Goal: Task Accomplishment & Management: Complete application form

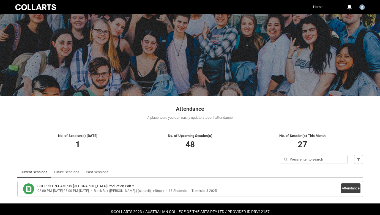
scroll to position [18, 0]
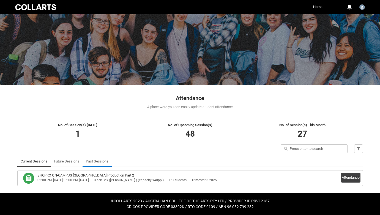
click at [93, 160] on link "Past Sessions" at bounding box center [97, 161] width 23 height 11
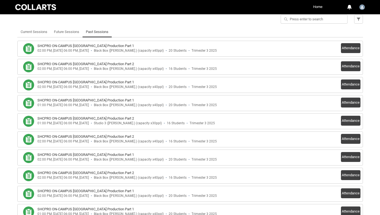
scroll to position [147, 0]
click at [352, 103] on button "Attendance" at bounding box center [351, 103] width 20 height 10
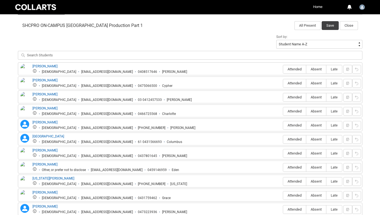
scroll to position [178, 0]
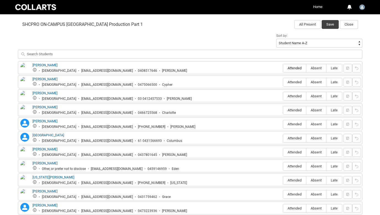
click at [299, 69] on span "Attended" at bounding box center [294, 68] width 23 height 4
click at [283, 68] on input "Attended" at bounding box center [283, 68] width 0 height 0
type lightning-radio-group "Attended"
radio input "true"
click at [297, 82] on span "Attended" at bounding box center [294, 82] width 23 height 4
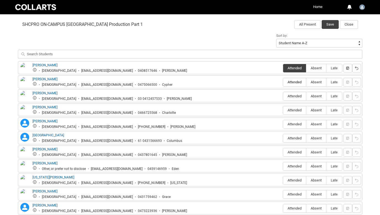
click at [283, 82] on input "Attended" at bounding box center [283, 82] width 0 height 0
type lightning-radio-group "Attended"
radio input "true"
click at [299, 95] on span "Attended" at bounding box center [294, 96] width 23 height 4
click at [283, 96] on input "Attended" at bounding box center [283, 96] width 0 height 0
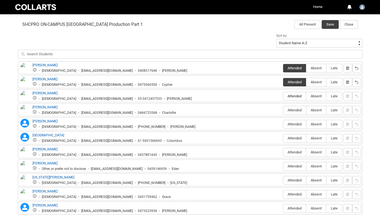
type lightning-radio-group "Attended"
radio input "true"
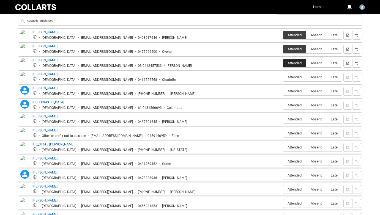
scroll to position [223, 0]
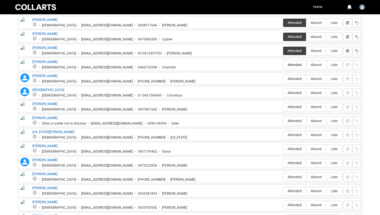
click at [301, 67] on label "Attended" at bounding box center [294, 65] width 23 height 9
click at [283, 65] on input "Attended" at bounding box center [283, 65] width 0 height 0
type lightning-radio-group "Attended"
radio input "true"
click at [299, 80] on span "Attended" at bounding box center [294, 79] width 23 height 4
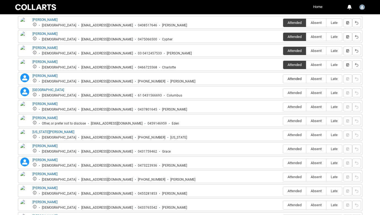
click at [283, 79] on input "Attended" at bounding box center [283, 79] width 0 height 0
type lightning-radio-group "Attended"
radio input "true"
click at [318, 96] on label "Absent" at bounding box center [317, 93] width 20 height 9
click at [307, 93] on input "Absent" at bounding box center [306, 93] width 0 height 0
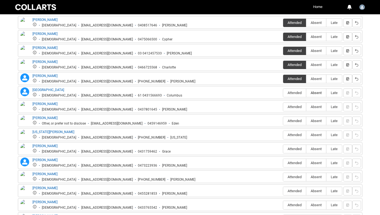
type lightning-radio-group "Absent"
radio input "true"
click at [349, 94] on lightning-primitive-icon "button" at bounding box center [348, 93] width 4 height 4
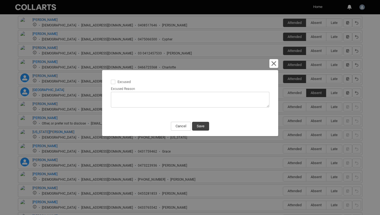
click at [114, 83] on span at bounding box center [113, 82] width 4 height 4
click at [111, 79] on input "Excused" at bounding box center [111, 79] width 0 height 0
type lightning-input "true"
checkbox input "true"
click at [116, 93] on textarea "Excused Reason" at bounding box center [190, 100] width 159 height 16
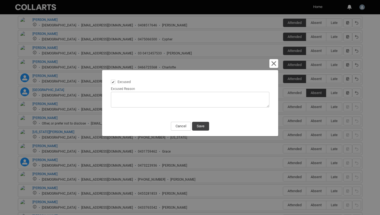
type lightning-textarea "N"
type textarea "N"
type lightning-textarea "No"
type textarea "No"
type lightning-textarea "Not"
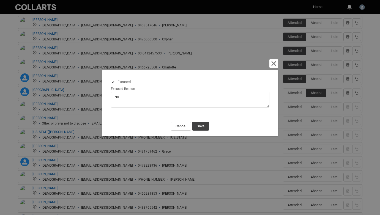
type textarea "Not"
type lightning-textarea "Noti"
type textarea "Noti"
type lightning-textarea "Notif"
type textarea "Notif"
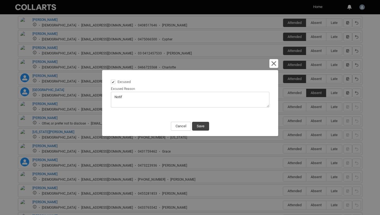
type lightning-textarea "Notifi"
type textarea "Notifi"
type lightning-textarea "Notifie"
type textarea "Notifie"
type lightning-textarea "Notified"
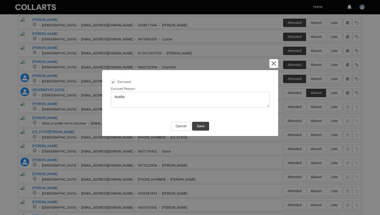
type textarea "Notified"
type lightning-textarea "Notified"
type textarea "Notified"
type lightning-textarea "Notified -"
type textarea "Notified -"
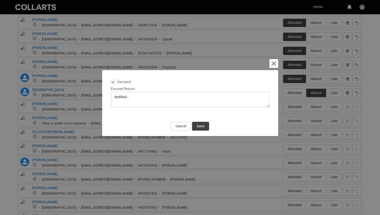
type lightning-textarea "Notified -"
type textarea "Notified -"
type lightning-textarea "Notified - i"
type textarea "Notified - i"
type lightning-textarea "Notified - in"
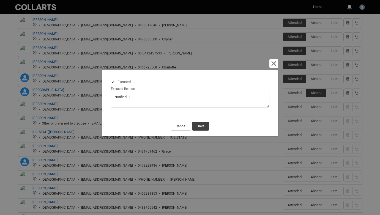
type textarea "Notified - in"
type lightning-textarea "Notified - in"
type textarea "Notified - in"
type lightning-textarea "Notified - in t"
type textarea "Notified - in t"
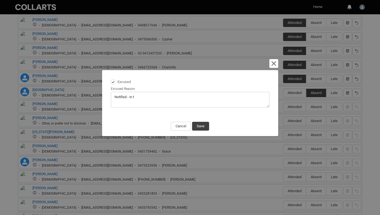
type lightning-textarea "Notified - in te"
type textarea "Notified - in te"
type lightning-textarea "Notified - in tec"
type textarea "Notified - in tec"
type lightning-textarea "Notified - in tech"
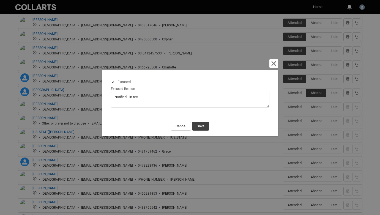
type textarea "Notified - in tech"
type lightning-textarea "Notified - in tech"
type textarea "Notified - in tech"
type lightning-textarea "Notified - in tech f"
type textarea "Notified - in tech f"
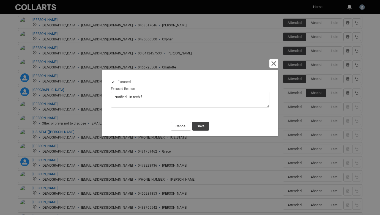
type lightning-textarea "Notified - in tech fo"
type textarea "Notified - in tech fo"
type lightning-textarea "Notified - in tech for"
type textarea "Notified - in tech for"
type lightning-textarea "Notified - in tech for"
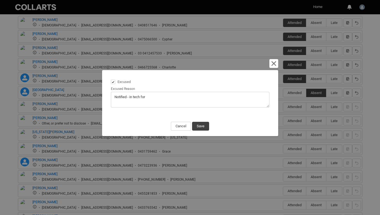
type textarea "Notified - in tech for"
type lightning-textarea "Notified - in tech for F"
type textarea "Notified - in tech for F"
type lightning-textarea "Notified - in tech for Fr"
type textarea "Notified - in tech for Fr"
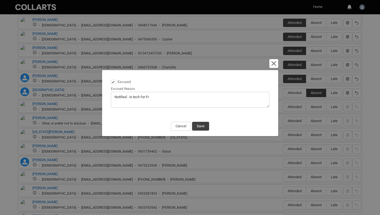
type lightning-textarea "Notified - in tech for Fri"
type textarea "Notified - in tech for Fri"
type lightning-textarea "Notified - in tech for Frin"
type textarea "Notified - in tech for Frin"
type lightning-textarea "Notified - in tech for Fring"
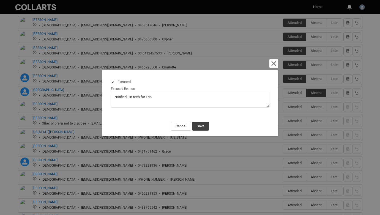
type textarea "Notified - in tech for Fring"
type lightning-textarea "Notified - in tech for Fringe"
type textarea "Notified - in tech for Fringe"
type lightning-textarea "Notified - in tech for Fringe"
type textarea "Notified - in tech for Fringe"
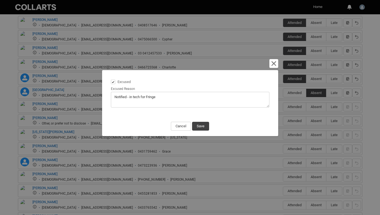
type lightning-textarea "Notified - in tech for Fringe p"
type textarea "Notified - in tech for Fringe p"
type lightning-textarea "Notified - in tech for Fringe pr"
type textarea "Notified - in tech for Fringe pr"
type lightning-textarea "Notified - in tech for Fringe pro"
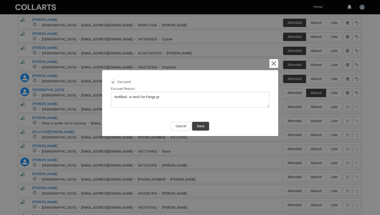
type textarea "Notified - in tech for Fringe pro"
type lightning-textarea "Notified - in tech for Fringe prod"
type textarea "Notified - in tech for Fringe prod"
type lightning-textarea "Notified - in tech for Fringe produ"
type textarea "Notified - in tech for Fringe produ"
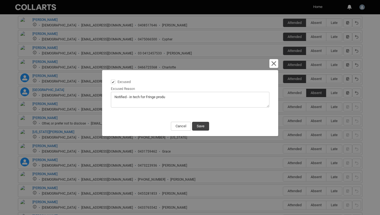
type lightning-textarea "Notified - in tech for Fringe produc"
type textarea "Notified - in tech for Fringe produc"
type lightning-textarea "Notified - in tech for Fringe product"
type textarea "Notified - in tech for Fringe product"
type lightning-textarea "Notified - in tech for Fringe producti"
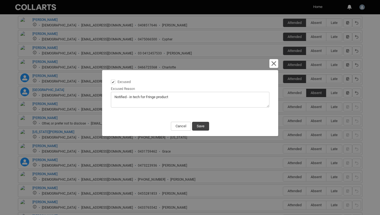
type textarea "Notified - in tech for Fringe producti"
type lightning-textarea "Notified - in tech for Fringe productio"
type textarea "Notified - in tech for Fringe productio"
type lightning-textarea "Notified - in tech for Fringe production"
type textarea "Notified - in tech for Fringe production"
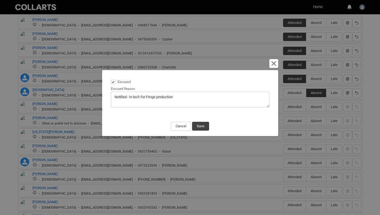
type lightning-textarea "Notified - in tech for Fringe production."
type textarea "Notified - in tech for Fringe production."
click at [205, 127] on button "Save" at bounding box center [200, 126] width 17 height 9
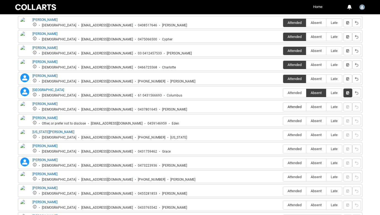
click at [297, 108] on span "Attended" at bounding box center [294, 107] width 23 height 4
click at [283, 107] on input "Attended" at bounding box center [283, 107] width 0 height 0
type lightning-radio-group "Attended"
radio input "true"
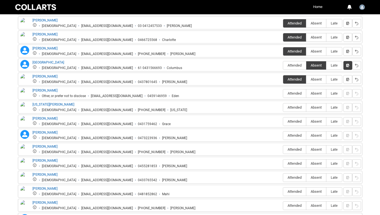
scroll to position [252, 0]
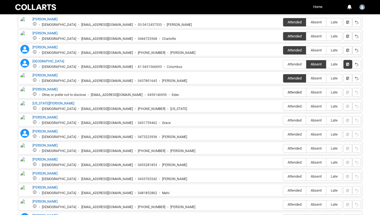
click at [297, 94] on span "Attended" at bounding box center [294, 92] width 23 height 4
click at [283, 93] on input "Attended" at bounding box center [283, 92] width 0 height 0
type lightning-radio-group "Attended"
radio input "true"
click at [296, 107] on span "Attended" at bounding box center [294, 106] width 23 height 4
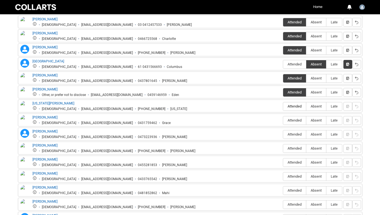
click at [283, 107] on input "Attended" at bounding box center [283, 106] width 0 height 0
type lightning-radio-group "Attended"
radio input "true"
click at [299, 122] on span "Attended" at bounding box center [294, 120] width 23 height 4
click at [283, 121] on input "Attended" at bounding box center [283, 120] width 0 height 0
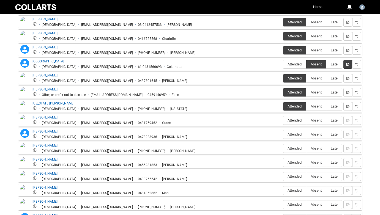
type lightning-radio-group "Attended"
radio input "true"
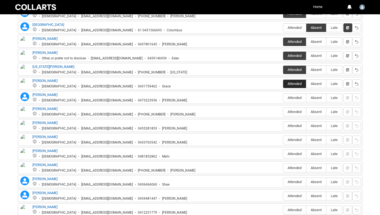
scroll to position [291, 0]
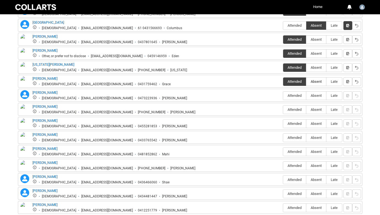
click at [318, 81] on span "Absent" at bounding box center [317, 82] width 20 height 4
click at [307, 82] on input "Absent" at bounding box center [306, 82] width 0 height 0
type lightning-radio-group "Absent"
radio input "true"
click at [349, 83] on lightning-primitive-icon "button" at bounding box center [348, 82] width 4 height 4
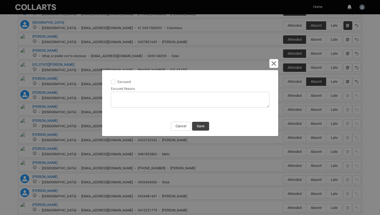
click at [110, 82] on div "Excused Excused Reason Check In 1:00 pm Check Out 6:00 pm" at bounding box center [191, 93] width 168 height 37
click at [114, 81] on span at bounding box center [113, 82] width 4 height 4
click at [111, 79] on input "Excused" at bounding box center [111, 79] width 0 height 0
type lightning-input "true"
checkbox input "true"
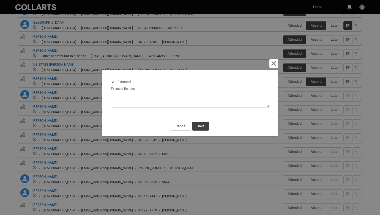
click at [124, 99] on textarea "Excused Reason" at bounding box center [190, 100] width 159 height 16
type lightning-textarea "U"
type textarea "U"
type lightning-textarea "Un"
type textarea "Un"
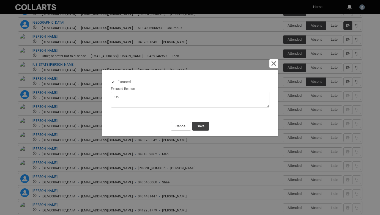
type lightning-textarea "Unw"
type textarea "Unw"
type lightning-textarea "Unwe"
type textarea "Unwe"
type lightning-textarea "Unwel"
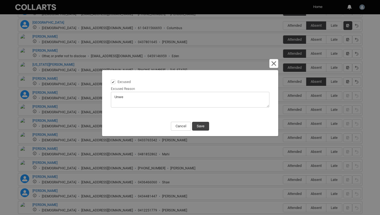
type textarea "Unwel"
type lightning-textarea "Unwell"
type textarea "Unwell"
type lightning-textarea "Unwell."
type textarea "Unwell."
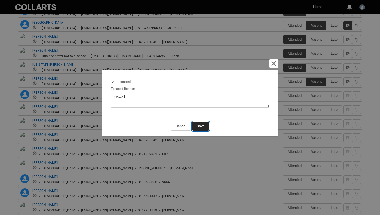
click at [206, 128] on button "Save" at bounding box center [200, 126] width 17 height 9
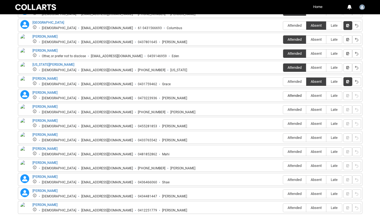
click at [292, 98] on span "Attended" at bounding box center [294, 96] width 23 height 4
click at [283, 96] on input "Attended" at bounding box center [283, 96] width 0 height 0
type lightning-radio-group "Attended"
radio input "true"
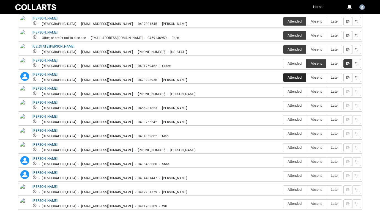
scroll to position [309, 0]
click at [320, 94] on label "Absent" at bounding box center [317, 91] width 20 height 9
click at [307, 91] on input "Absent" at bounding box center [306, 91] width 0 height 0
type lightning-radio-group "Absent"
radio input "true"
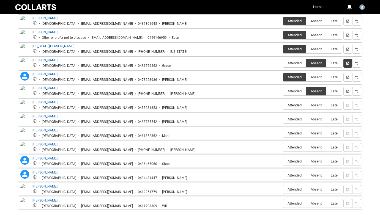
click at [294, 106] on span "Attended" at bounding box center [294, 105] width 23 height 4
click at [283, 106] on input "Attended" at bounding box center [283, 105] width 0 height 0
type lightning-radio-group "Attended"
radio input "true"
click at [292, 120] on span "Attended" at bounding box center [294, 119] width 23 height 4
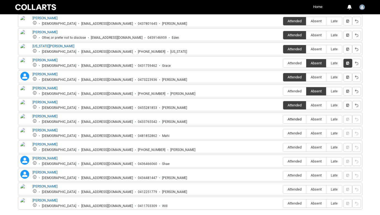
click at [283, 120] on input "Attended" at bounding box center [283, 119] width 0 height 0
type lightning-radio-group "Attended"
radio input "true"
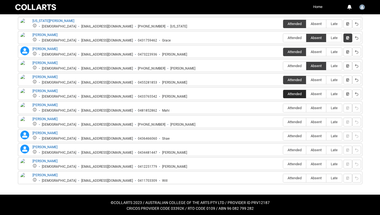
scroll to position [337, 0]
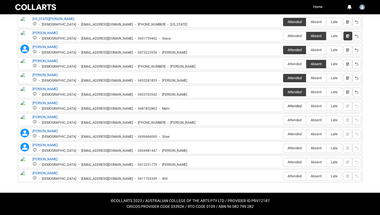
click at [296, 107] on span "Attended" at bounding box center [294, 106] width 23 height 4
click at [283, 106] on input "Attended" at bounding box center [283, 106] width 0 height 0
type lightning-radio-group "Attended"
radio input "true"
click at [321, 106] on span "Absent" at bounding box center [317, 106] width 20 height 4
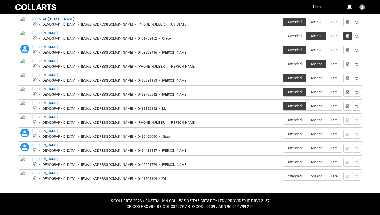
click at [307, 106] on input "Absent" at bounding box center [306, 106] width 0 height 0
type lightning-radio-group "Absent"
radio input "true"
click at [298, 120] on span "Attended" at bounding box center [294, 120] width 23 height 4
click at [283, 120] on input "Attended" at bounding box center [283, 120] width 0 height 0
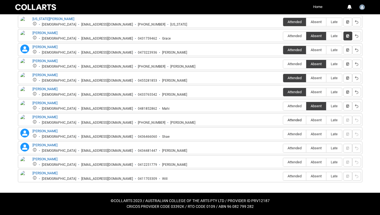
type lightning-radio-group "Attended"
radio input "true"
click at [294, 136] on span "Attended" at bounding box center [294, 134] width 23 height 4
click at [283, 134] on input "Attended" at bounding box center [283, 134] width 0 height 0
type lightning-radio-group "Attended"
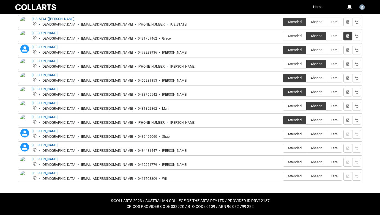
radio input "true"
click at [295, 150] on span "Attended" at bounding box center [294, 148] width 23 height 4
click at [283, 148] on input "Attended" at bounding box center [283, 148] width 0 height 0
type lightning-radio-group "Attended"
radio input "true"
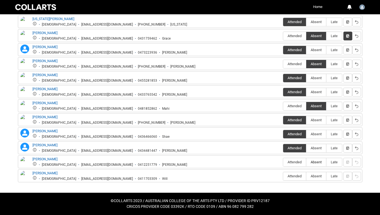
click at [320, 163] on span "Absent" at bounding box center [317, 162] width 20 height 4
click at [307, 163] on input "Absent" at bounding box center [306, 162] width 0 height 0
type lightning-radio-group "Absent"
radio input "true"
click at [351, 164] on button "button" at bounding box center [348, 162] width 9 height 9
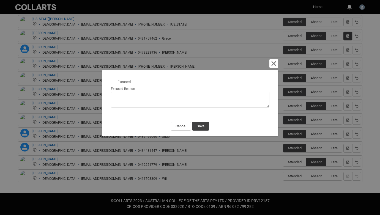
click at [114, 82] on span at bounding box center [113, 82] width 4 height 4
click at [111, 79] on input "Excused" at bounding box center [111, 79] width 0 height 0
type lightning-input "true"
checkbox input "true"
click at [201, 126] on button "Save" at bounding box center [200, 126] width 17 height 9
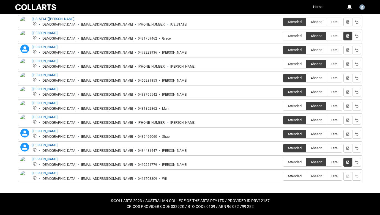
click at [291, 176] on span "Attended" at bounding box center [294, 176] width 23 height 4
click at [283, 176] on input "Attended" at bounding box center [283, 176] width 0 height 0
type lightning-radio-group "Attended"
radio input "true"
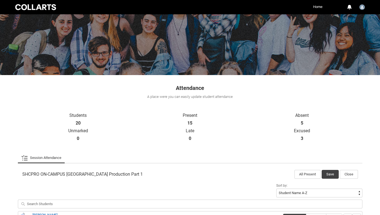
scroll to position [40, 0]
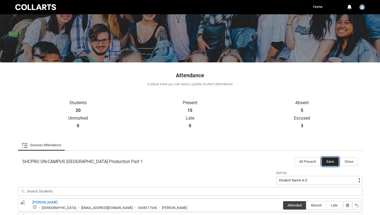
click at [332, 162] on button "Save" at bounding box center [330, 162] width 17 height 9
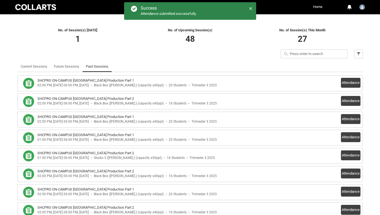
scroll to position [113, 0]
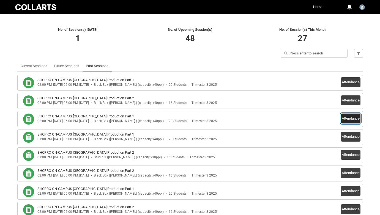
click at [349, 118] on button "Attendance" at bounding box center [351, 119] width 20 height 10
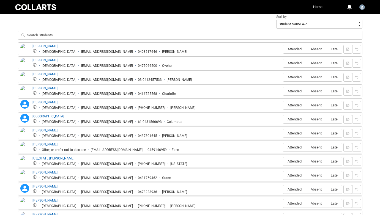
scroll to position [199, 0]
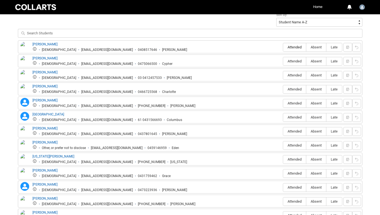
click at [293, 48] on span "Attended" at bounding box center [294, 47] width 23 height 4
click at [283, 47] on input "Attended" at bounding box center [283, 47] width 0 height 0
type lightning-radio-group "Attended"
radio input "true"
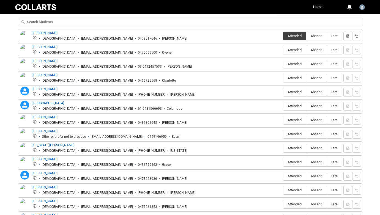
scroll to position [214, 0]
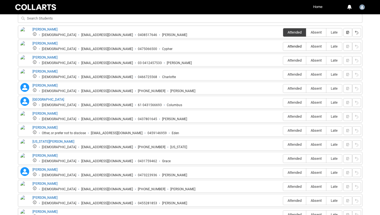
click at [293, 47] on span "Attended" at bounding box center [294, 46] width 23 height 4
click at [283, 47] on input "Attended" at bounding box center [283, 46] width 0 height 0
type lightning-radio-group "Attended"
radio input "true"
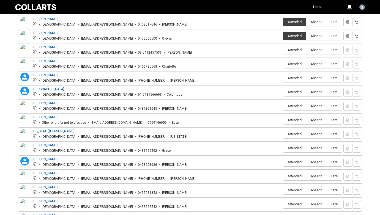
click at [295, 51] on span "Attended" at bounding box center [294, 50] width 23 height 4
click at [283, 50] on input "Attended" at bounding box center [283, 50] width 0 height 0
type lightning-radio-group "Attended"
radio input "true"
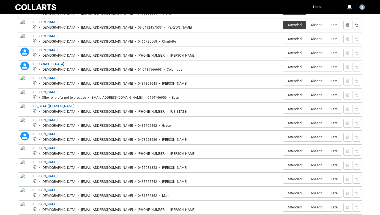
scroll to position [251, 0]
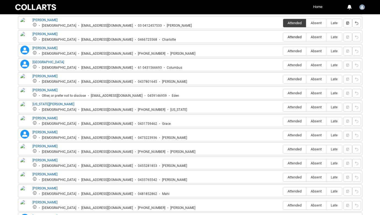
click at [299, 38] on span "Attended" at bounding box center [294, 37] width 23 height 4
click at [283, 37] on input "Attended" at bounding box center [283, 37] width 0 height 0
type lightning-radio-group "Attended"
radio input "true"
click at [296, 52] on span "Attended" at bounding box center [294, 51] width 23 height 4
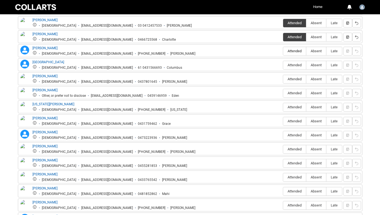
click at [283, 51] on input "Attended" at bounding box center [283, 51] width 0 height 0
type lightning-radio-group "Attended"
radio input "true"
click at [319, 66] on span "Absent" at bounding box center [317, 65] width 20 height 4
click at [307, 65] on input "Absent" at bounding box center [306, 65] width 0 height 0
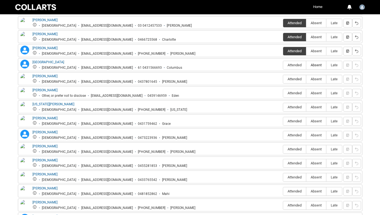
type lightning-radio-group "Absent"
radio input "true"
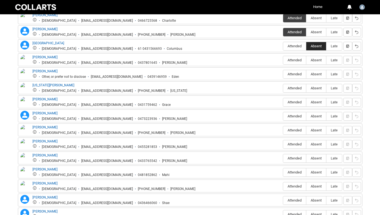
scroll to position [284, 0]
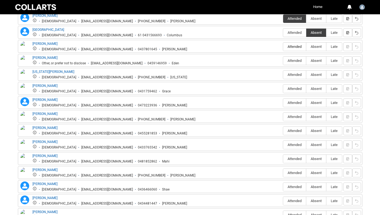
click at [298, 49] on span "Attended" at bounding box center [294, 47] width 23 height 4
click at [283, 47] on input "Attended" at bounding box center [283, 47] width 0 height 0
type lightning-radio-group "Attended"
radio input "true"
click at [296, 64] on label "Attended" at bounding box center [294, 61] width 23 height 9
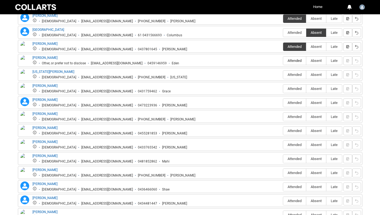
click at [283, 61] on input "Attended" at bounding box center [283, 61] width 0 height 0
type lightning-radio-group "Attended"
radio input "true"
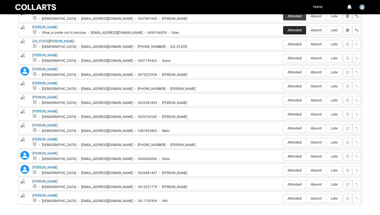
scroll to position [316, 0]
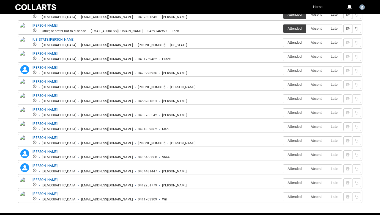
click at [297, 44] on span "Attended" at bounding box center [294, 42] width 23 height 4
click at [283, 43] on input "Attended" at bounding box center [283, 42] width 0 height 0
type lightning-radio-group "Attended"
radio input "true"
click at [296, 57] on span "Attended" at bounding box center [294, 57] width 23 height 4
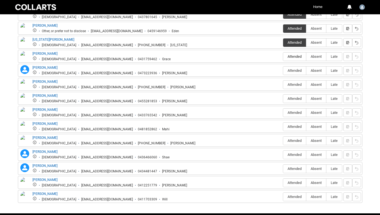
click at [283, 57] on input "Attended" at bounding box center [283, 56] width 0 height 0
type lightning-radio-group "Attended"
radio input "true"
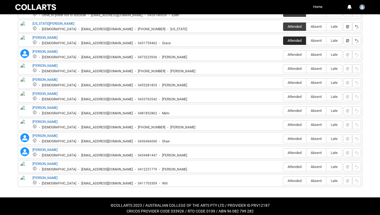
scroll to position [337, 0]
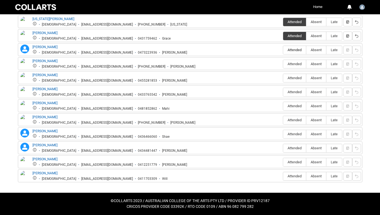
click at [298, 50] on span "Attended" at bounding box center [294, 50] width 23 height 4
click at [283, 50] on input "Attended" at bounding box center [283, 50] width 0 height 0
type lightning-radio-group "Attended"
radio input "true"
click at [318, 66] on label "Absent" at bounding box center [317, 64] width 20 height 9
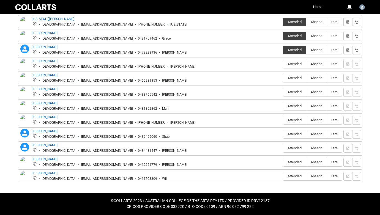
click at [307, 64] on input "Absent" at bounding box center [306, 64] width 0 height 0
type lightning-radio-group "Absent"
radio input "true"
click at [297, 79] on span "Attended" at bounding box center [294, 78] width 23 height 4
click at [283, 78] on input "Attended" at bounding box center [283, 78] width 0 height 0
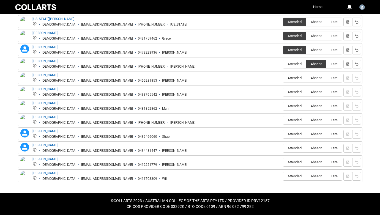
type lightning-radio-group "Attended"
radio input "true"
click at [295, 92] on span "Attended" at bounding box center [294, 92] width 23 height 4
click at [283, 92] on input "Attended" at bounding box center [283, 92] width 0 height 0
type lightning-radio-group "Attended"
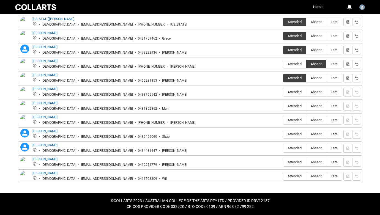
radio input "true"
click at [317, 106] on span "Absent" at bounding box center [317, 106] width 20 height 4
click at [307, 106] on input "Absent" at bounding box center [306, 106] width 0 height 0
type lightning-radio-group "Absent"
radio input "true"
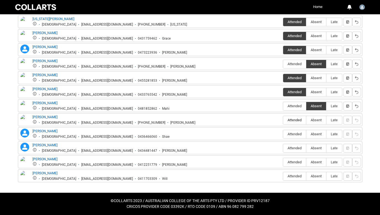
click at [290, 121] on span "Attended" at bounding box center [294, 120] width 23 height 4
click at [283, 120] on input "Attended" at bounding box center [283, 120] width 0 height 0
type lightning-radio-group "Attended"
radio input "true"
click at [293, 134] on span "Attended" at bounding box center [294, 134] width 23 height 4
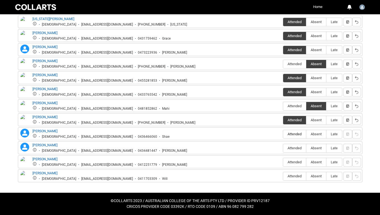
click at [283, 134] on input "Attended" at bounding box center [283, 134] width 0 height 0
type lightning-radio-group "Attended"
radio input "true"
click at [297, 149] on span "Attended" at bounding box center [294, 148] width 23 height 4
click at [283, 148] on input "Attended" at bounding box center [283, 148] width 0 height 0
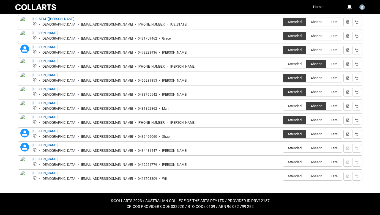
type lightning-radio-group "Attended"
radio input "true"
click at [299, 162] on span "Attended" at bounding box center [294, 162] width 23 height 4
click at [283, 162] on input "Attended" at bounding box center [283, 162] width 0 height 0
type lightning-radio-group "Attended"
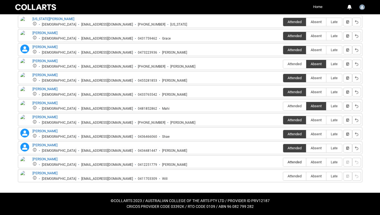
radio input "true"
click at [291, 179] on label "Attended" at bounding box center [294, 176] width 23 height 9
click at [283, 177] on input "Attended" at bounding box center [283, 176] width 0 height 0
type lightning-radio-group "Attended"
radio input "true"
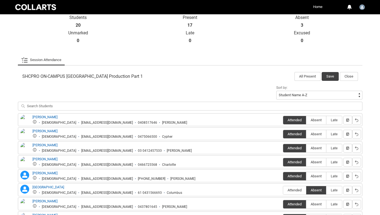
scroll to position [124, 0]
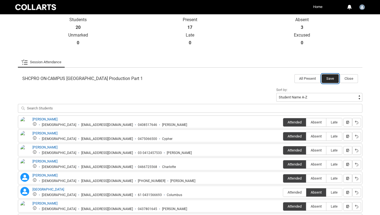
click at [328, 79] on button "Save" at bounding box center [330, 78] width 17 height 9
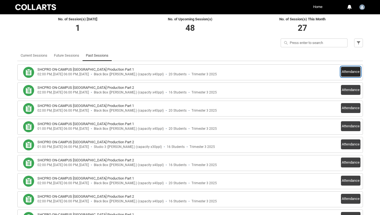
click at [358, 73] on button "Attendance" at bounding box center [351, 72] width 20 height 10
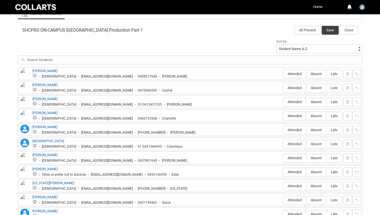
scroll to position [176, 0]
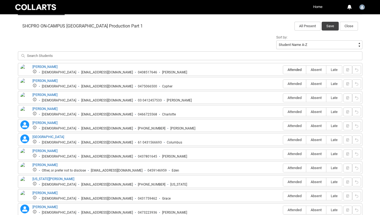
click at [295, 68] on span "Attended" at bounding box center [294, 70] width 23 height 4
click at [283, 70] on input "Attended" at bounding box center [283, 70] width 0 height 0
type lightning-radio-group "Attended"
radio input "true"
click at [293, 83] on span "Attended" at bounding box center [294, 84] width 23 height 4
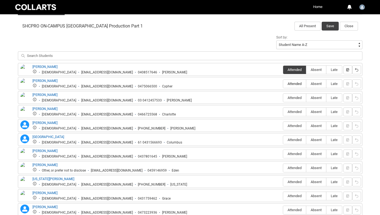
click at [283, 84] on input "Attended" at bounding box center [283, 84] width 0 height 0
type lightning-radio-group "Attended"
radio input "true"
click at [295, 97] on span "Attended" at bounding box center [294, 98] width 23 height 4
click at [283, 98] on input "Attended" at bounding box center [283, 98] width 0 height 0
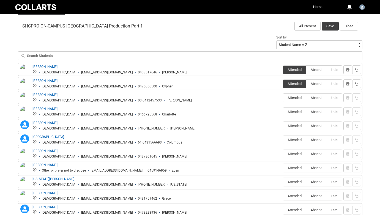
type lightning-radio-group "Attended"
radio input "true"
click at [293, 112] on span "Attended" at bounding box center [294, 112] width 23 height 4
click at [283, 112] on input "Attended" at bounding box center [283, 112] width 0 height 0
type lightning-radio-group "Attended"
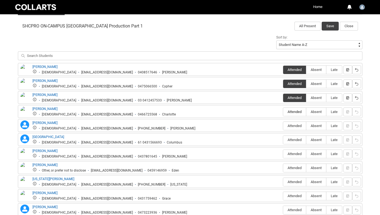
radio input "true"
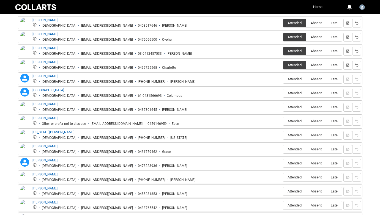
scroll to position [228, 0]
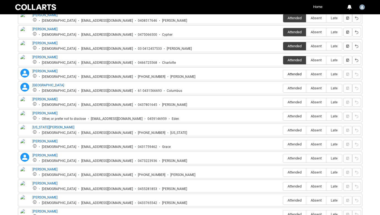
click at [299, 76] on span "Attended" at bounding box center [294, 74] width 23 height 4
click at [283, 74] on input "Attended" at bounding box center [283, 74] width 0 height 0
type lightning-radio-group "Attended"
radio input "true"
click at [317, 90] on span "Absent" at bounding box center [317, 88] width 20 height 4
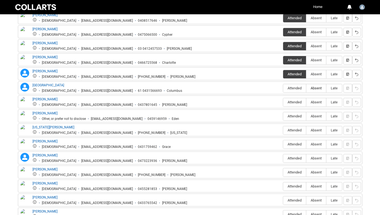
click at [307, 88] on input "Absent" at bounding box center [306, 88] width 0 height 0
type lightning-radio-group "Absent"
radio input "true"
click at [294, 103] on span "Attended" at bounding box center [294, 102] width 23 height 4
click at [283, 102] on input "Attended" at bounding box center [283, 102] width 0 height 0
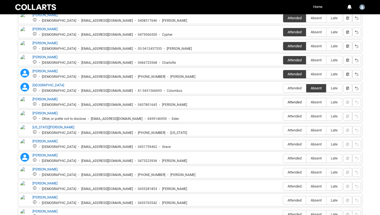
type lightning-radio-group "Attended"
radio input "true"
click at [293, 116] on span "Attended" at bounding box center [294, 116] width 23 height 4
click at [283, 116] on input "Attended" at bounding box center [283, 116] width 0 height 0
click at [348, 118] on lightning-primitive-icon "button" at bounding box center [348, 116] width 4 height 4
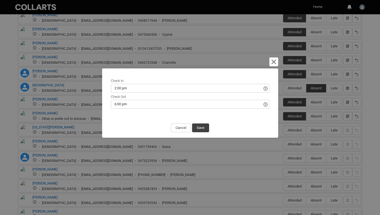
click at [166, 109] on div "Excused Excused Reason Check In 2:00 pm Check Out 6:00 pm" at bounding box center [191, 93] width 168 height 41
click at [167, 107] on input "6:00 pm" at bounding box center [190, 104] width 159 height 9
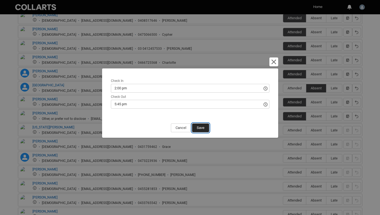
click at [205, 127] on button "Save" at bounding box center [200, 128] width 17 height 9
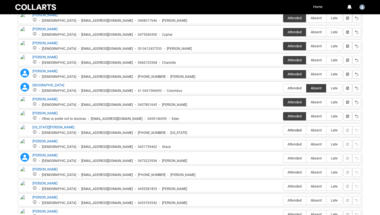
click at [298, 130] on span "Attended" at bounding box center [294, 130] width 23 height 4
click at [283, 130] on input "Attended" at bounding box center [283, 130] width 0 height 0
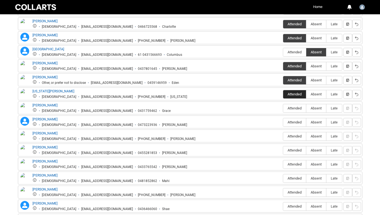
scroll to position [264, 0]
click at [317, 110] on span "Absent" at bounding box center [317, 108] width 20 height 4
click at [307, 108] on input "Absent" at bounding box center [306, 108] width 0 height 0
click at [349, 109] on lightning-primitive-icon "button" at bounding box center [348, 108] width 4 height 4
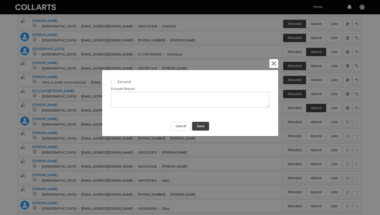
click at [113, 83] on span at bounding box center [113, 82] width 4 height 4
click at [111, 79] on input "Excused" at bounding box center [111, 79] width 0 height 0
click at [121, 97] on textarea "Excused Reason" at bounding box center [190, 100] width 159 height 16
click at [202, 127] on button "Save" at bounding box center [200, 126] width 17 height 9
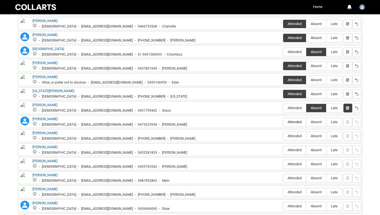
click at [298, 122] on span "Attended" at bounding box center [294, 122] width 23 height 4
click at [283, 122] on input "Attended" at bounding box center [283, 122] width 0 height 0
click at [297, 137] on span "Attended" at bounding box center [294, 136] width 23 height 4
click at [283, 136] on input "Attended" at bounding box center [283, 136] width 0 height 0
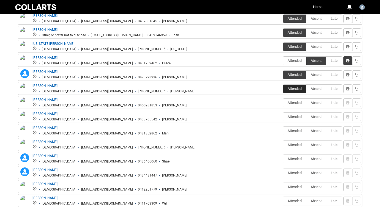
scroll to position [314, 0]
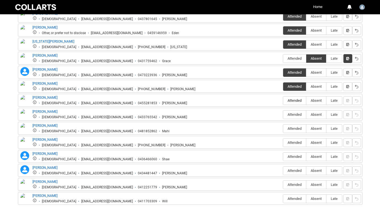
click at [298, 104] on label "Attended" at bounding box center [294, 101] width 23 height 9
click at [283, 101] on input "Attended" at bounding box center [283, 101] width 0 height 0
click at [296, 115] on span "Attended" at bounding box center [294, 115] width 23 height 4
click at [283, 115] on input "Attended" at bounding box center [283, 115] width 0 height 0
click at [295, 129] on span "Attended" at bounding box center [294, 129] width 23 height 4
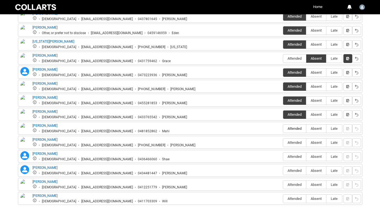
click at [283, 129] on input "Attended" at bounding box center [283, 129] width 0 height 0
click at [294, 144] on span "Attended" at bounding box center [294, 143] width 23 height 4
click at [283, 143] on input "Attended" at bounding box center [283, 143] width 0 height 0
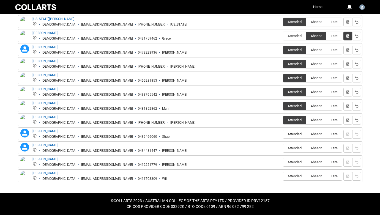
click at [296, 136] on span "Attended" at bounding box center [294, 134] width 23 height 4
click at [283, 134] on input "Attended" at bounding box center [283, 134] width 0 height 0
click at [298, 148] on span "Attended" at bounding box center [294, 148] width 23 height 4
click at [283, 148] on input "Attended" at bounding box center [283, 148] width 0 height 0
click at [299, 162] on span "Attended" at bounding box center [294, 162] width 23 height 4
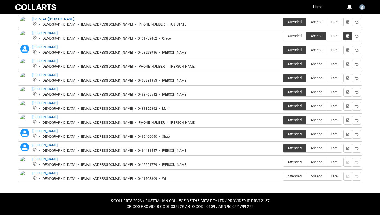
click at [283, 162] on input "Attended" at bounding box center [283, 162] width 0 height 0
click at [296, 178] on span "Attended" at bounding box center [294, 176] width 23 height 4
click at [283, 177] on input "Attended" at bounding box center [283, 176] width 0 height 0
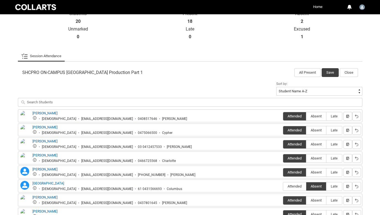
scroll to position [126, 0]
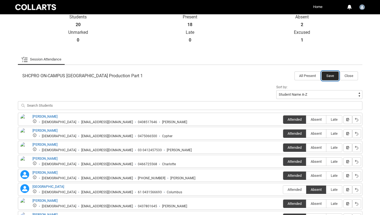
click at [330, 77] on button "Save" at bounding box center [330, 76] width 17 height 9
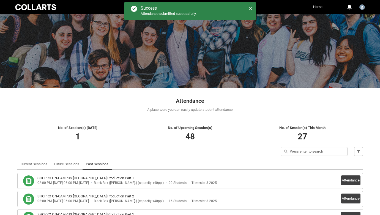
scroll to position [0, 0]
